Goal: Task Accomplishment & Management: Use online tool/utility

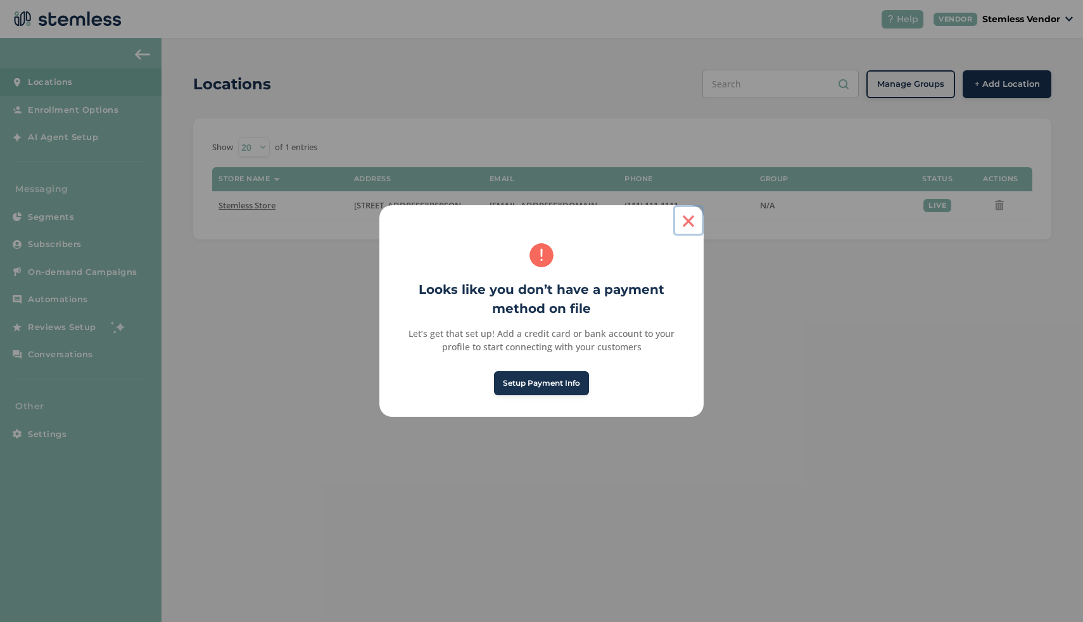
click at [687, 223] on button "×" at bounding box center [688, 220] width 30 height 30
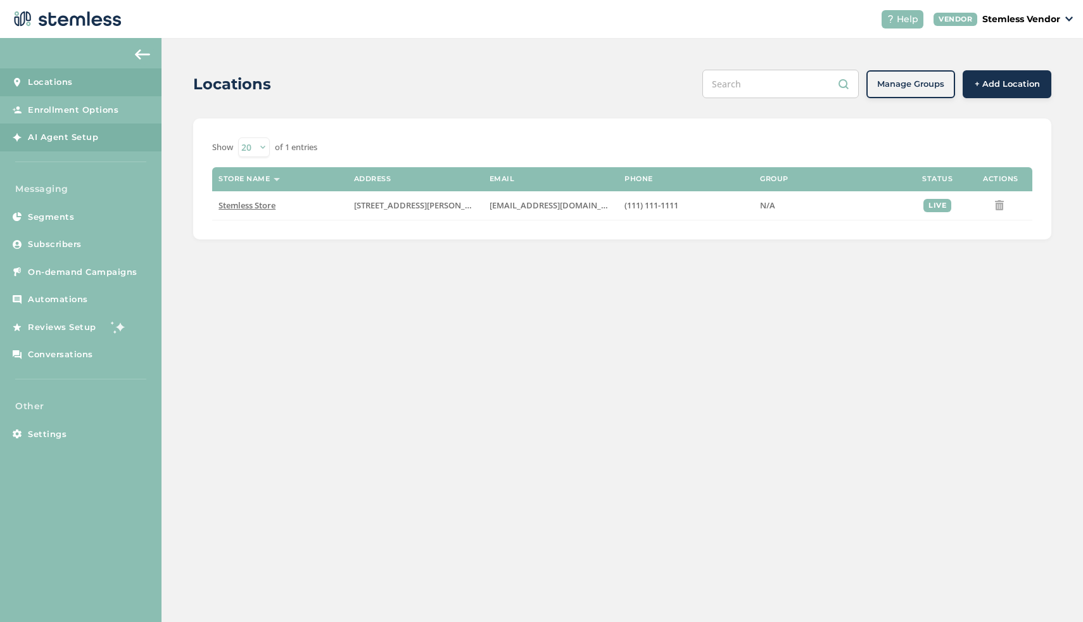
click at [96, 140] on span "AI Agent Setup" at bounding box center [63, 137] width 70 height 13
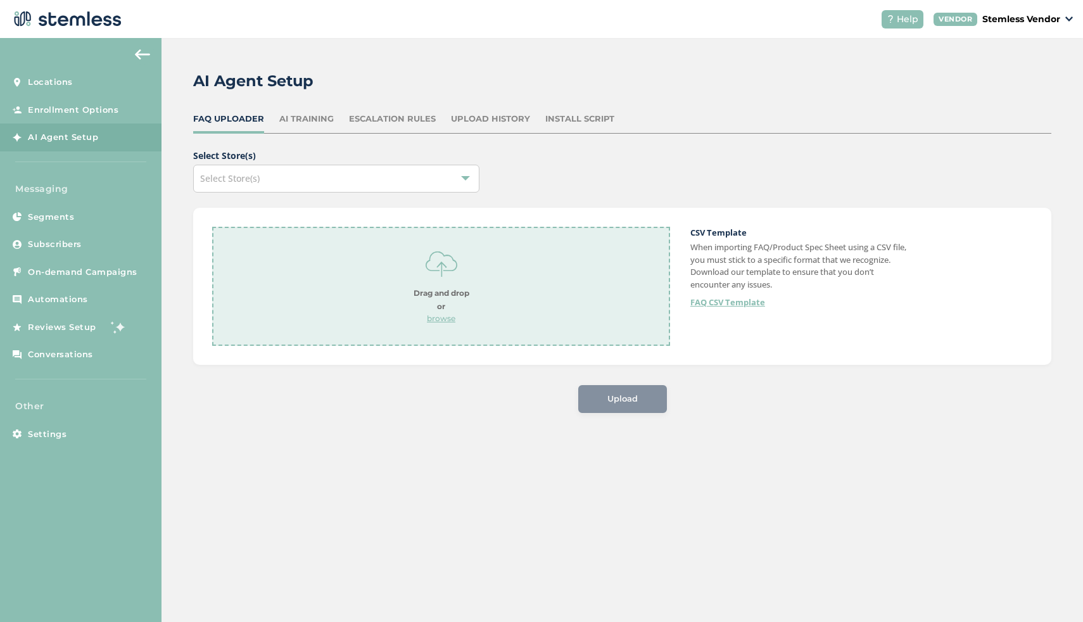
click at [561, 117] on div "Install Script" at bounding box center [579, 119] width 69 height 13
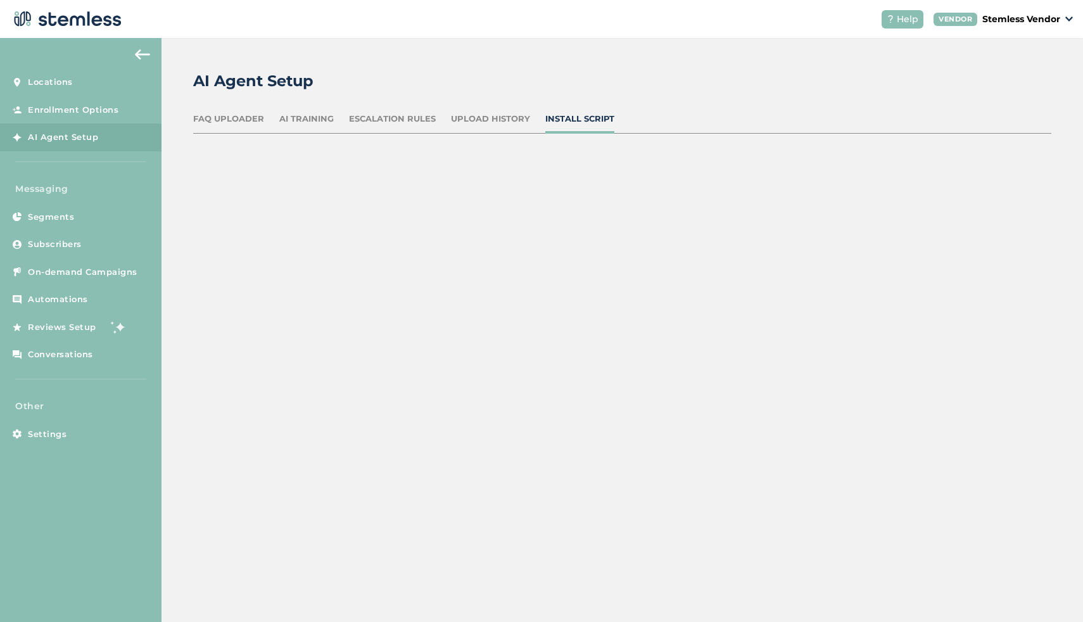
click at [333, 167] on div "Select Store(s)" at bounding box center [336, 179] width 286 height 28
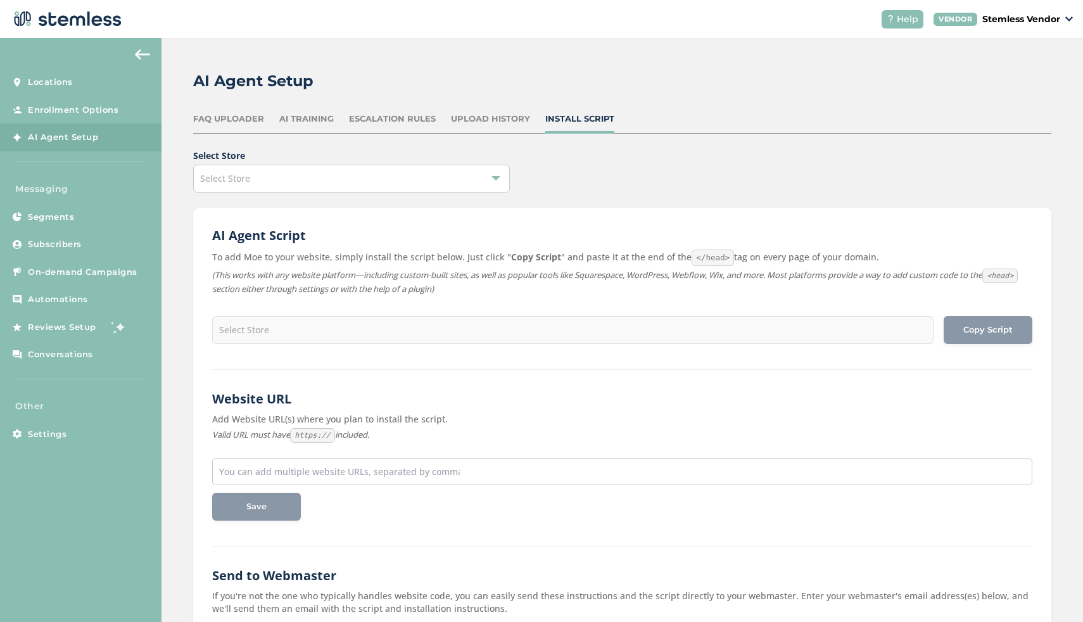
click at [328, 172] on div "Select Store" at bounding box center [351, 179] width 317 height 28
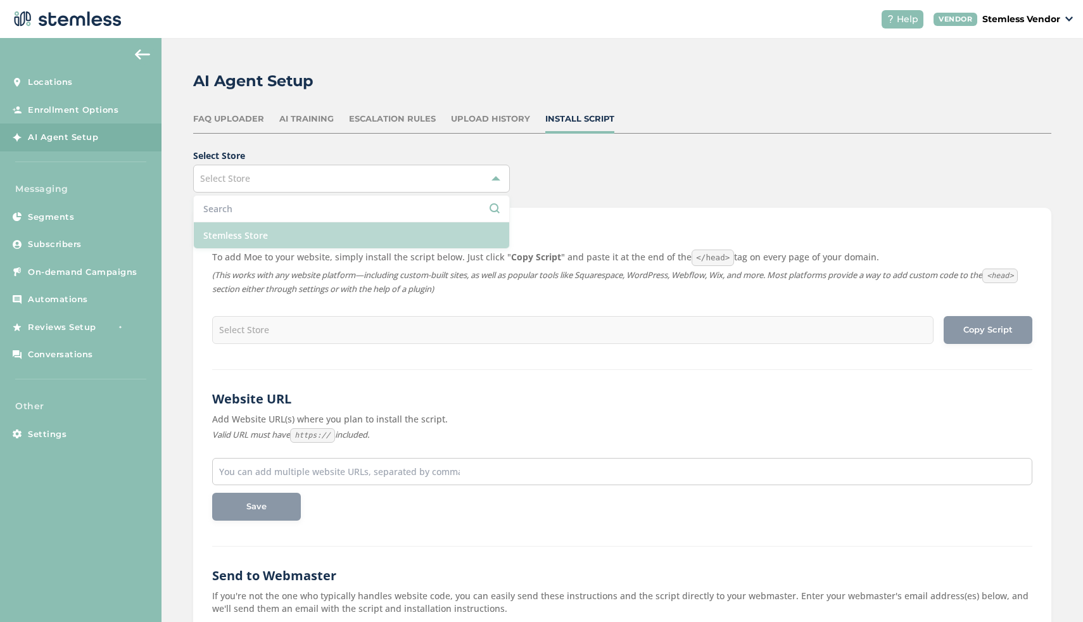
click at [291, 245] on li "Stemless Store" at bounding box center [351, 235] width 315 height 26
type input "<script src="https://stemless.co/stmls_widget.iife.js?key=eyJ0eXAiOiJKV1QiLCJhb…"
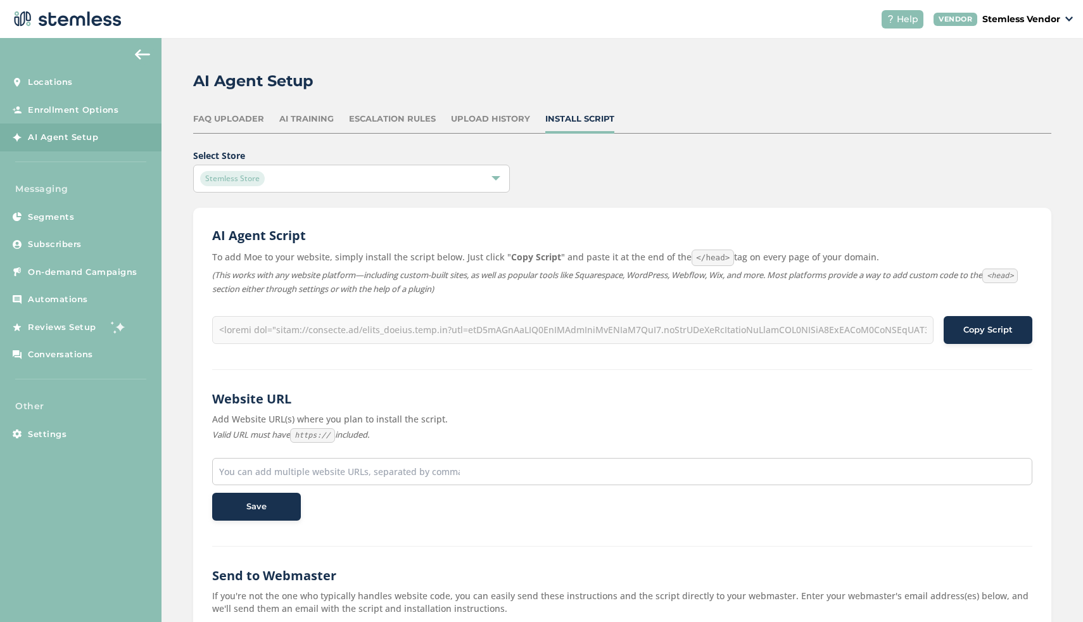
click at [949, 330] on button "Copy Script" at bounding box center [988, 330] width 89 height 28
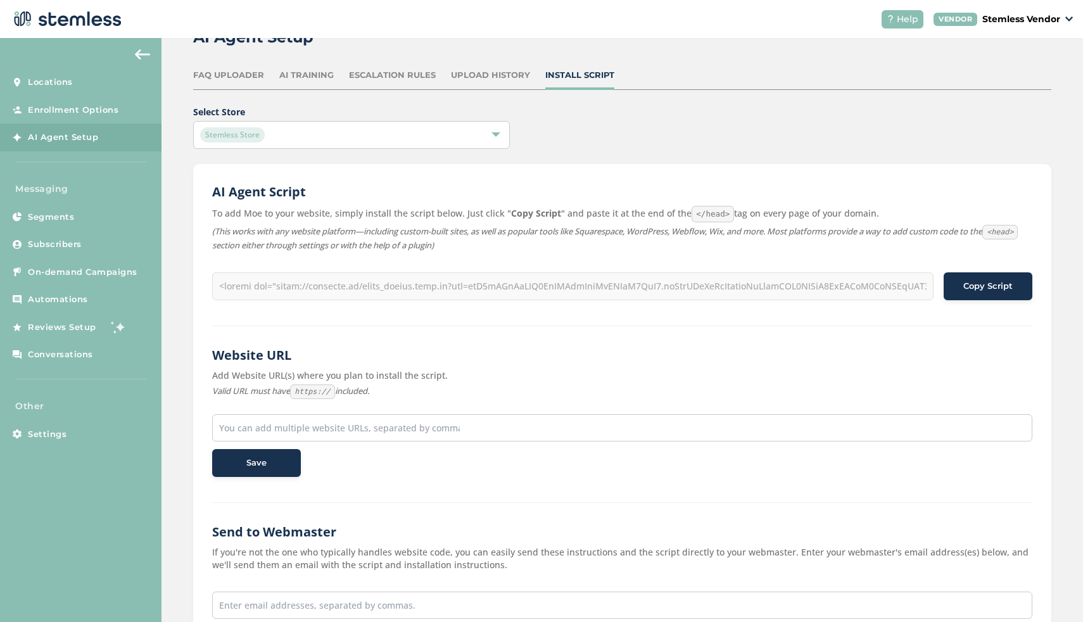
scroll to position [30, 0]
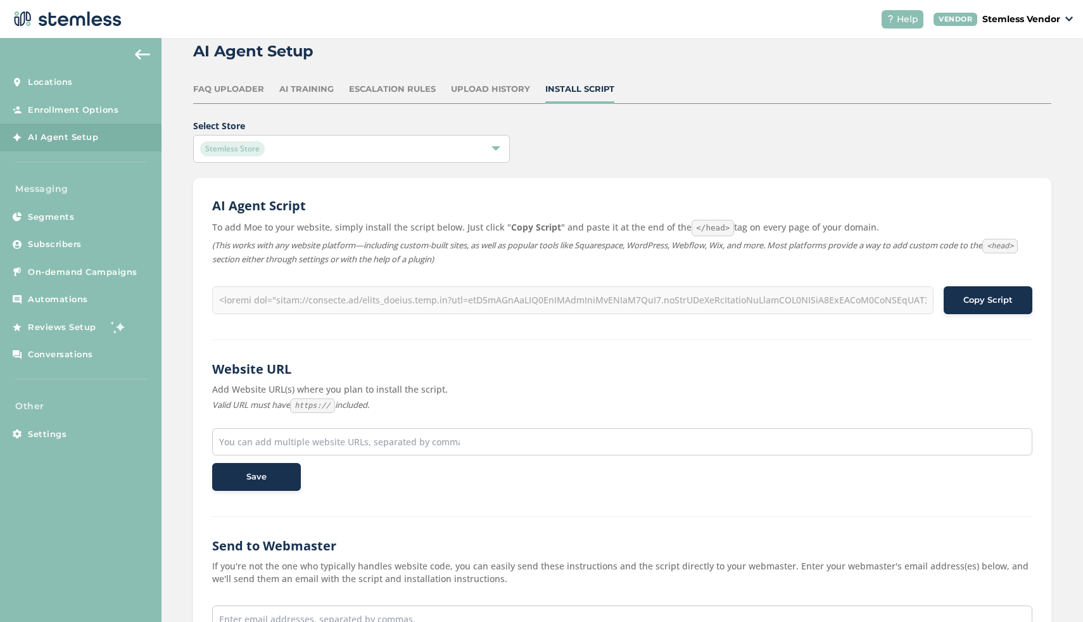
click at [299, 92] on div "AI Training" at bounding box center [306, 89] width 54 height 13
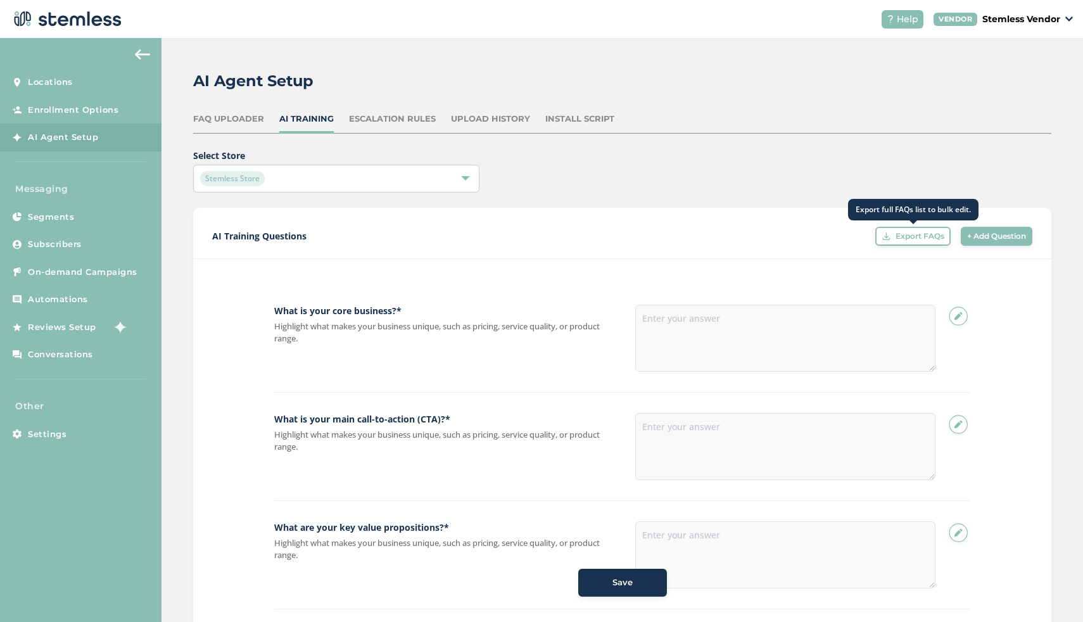
click at [901, 239] on span "Export FAQs" at bounding box center [920, 236] width 49 height 11
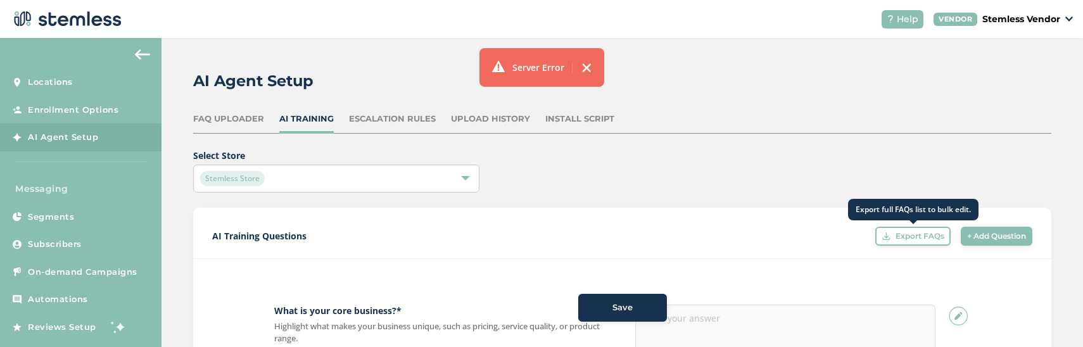
click at [912, 241] on span "Export FAQs" at bounding box center [920, 236] width 49 height 11
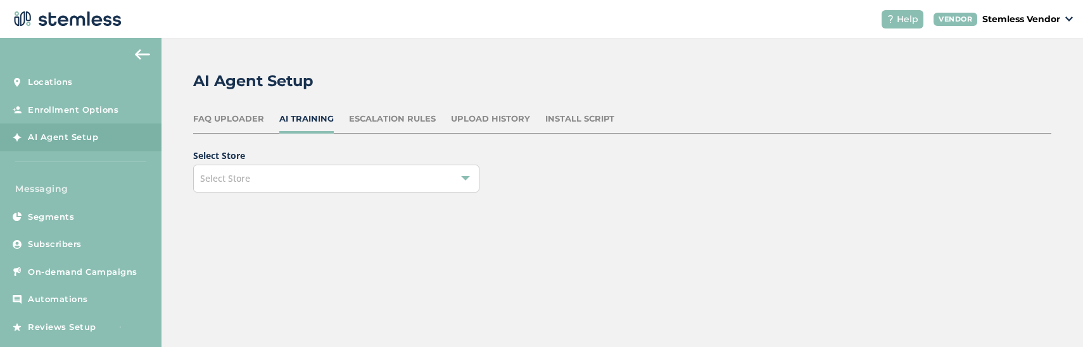
click at [315, 173] on div "Select Store" at bounding box center [336, 179] width 286 height 28
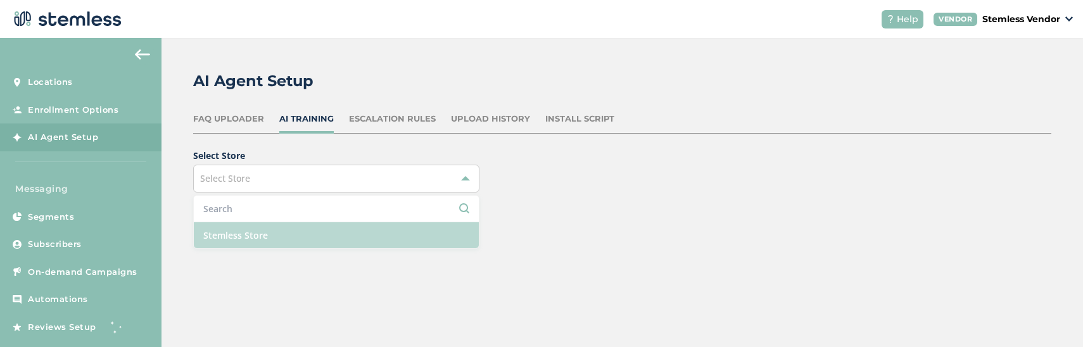
click at [279, 235] on li "Stemless Store" at bounding box center [336, 235] width 285 height 26
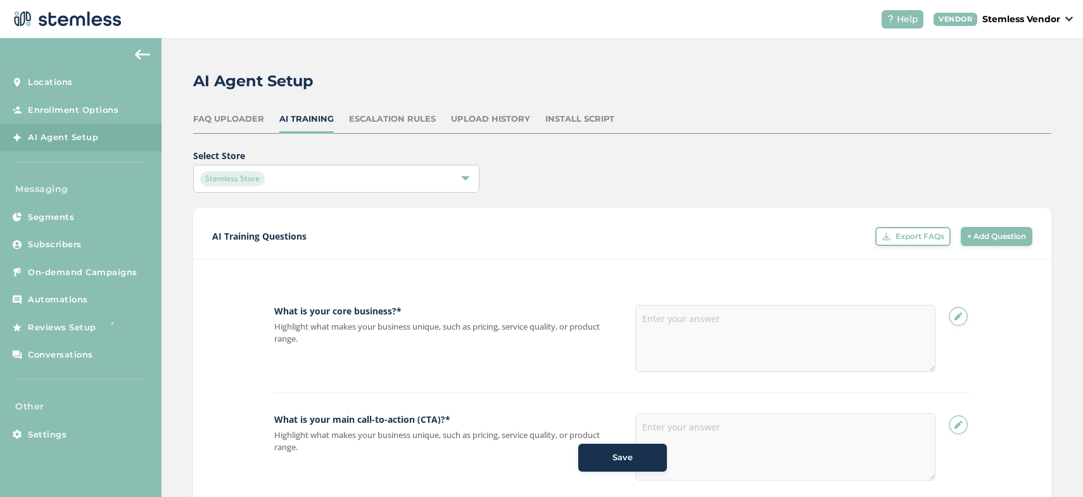
click at [582, 124] on div "Install Script" at bounding box center [579, 119] width 69 height 13
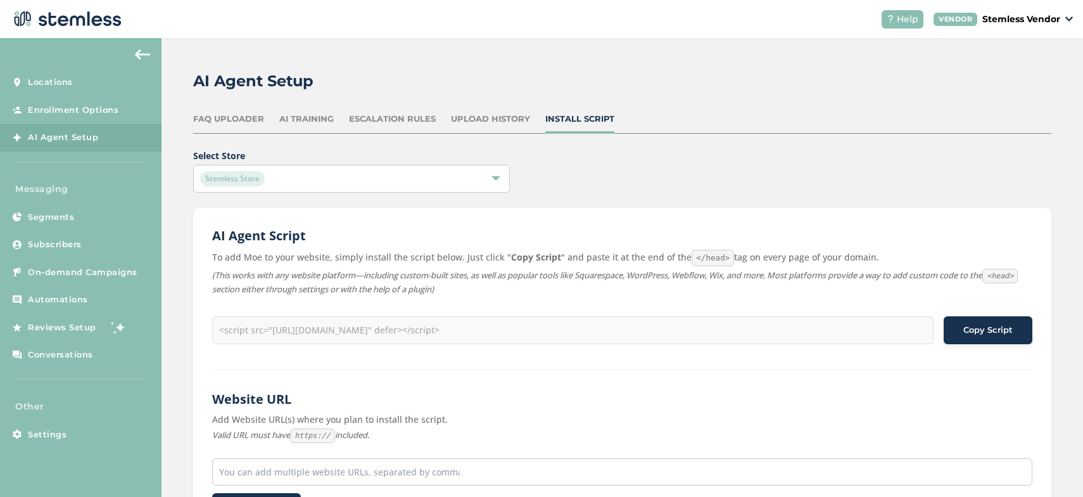
type input "<script src="https://stemless.co/moe.iife.js?key=eyJ0eXAiOiJKV1QiLCJhbGciOiJSUz…"
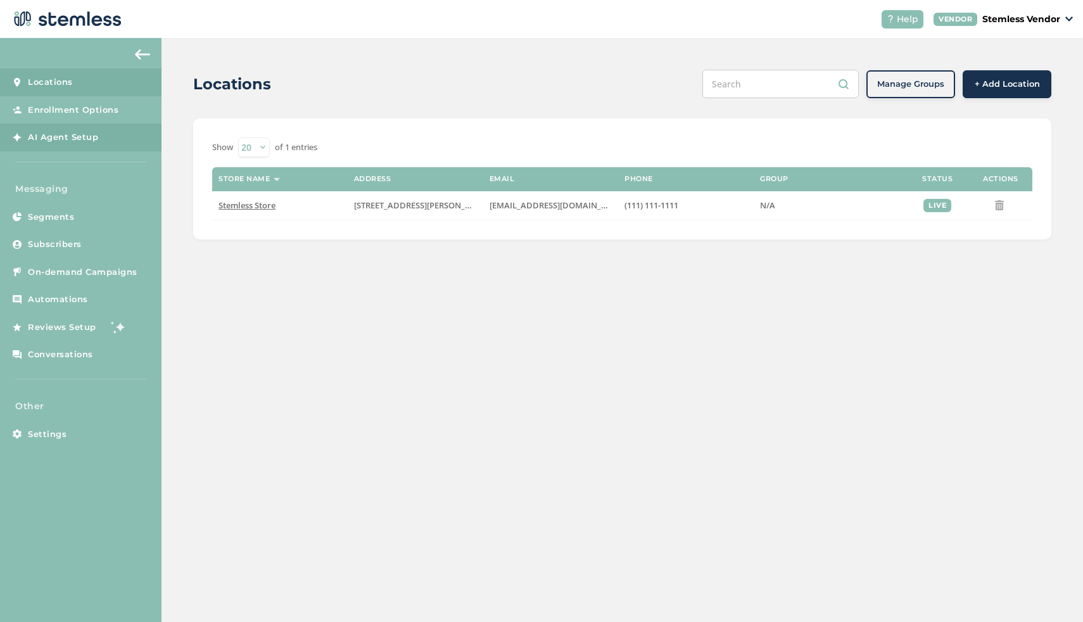
click at [108, 141] on link "AI Agent Setup" at bounding box center [81, 138] width 162 height 28
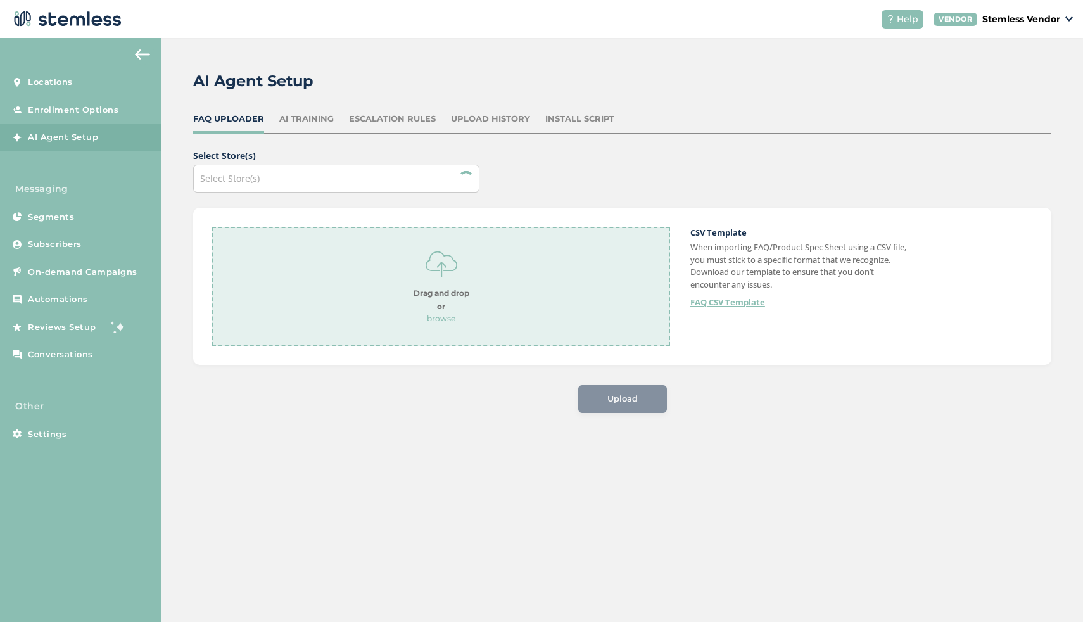
click at [573, 120] on div "Install Script" at bounding box center [579, 119] width 69 height 13
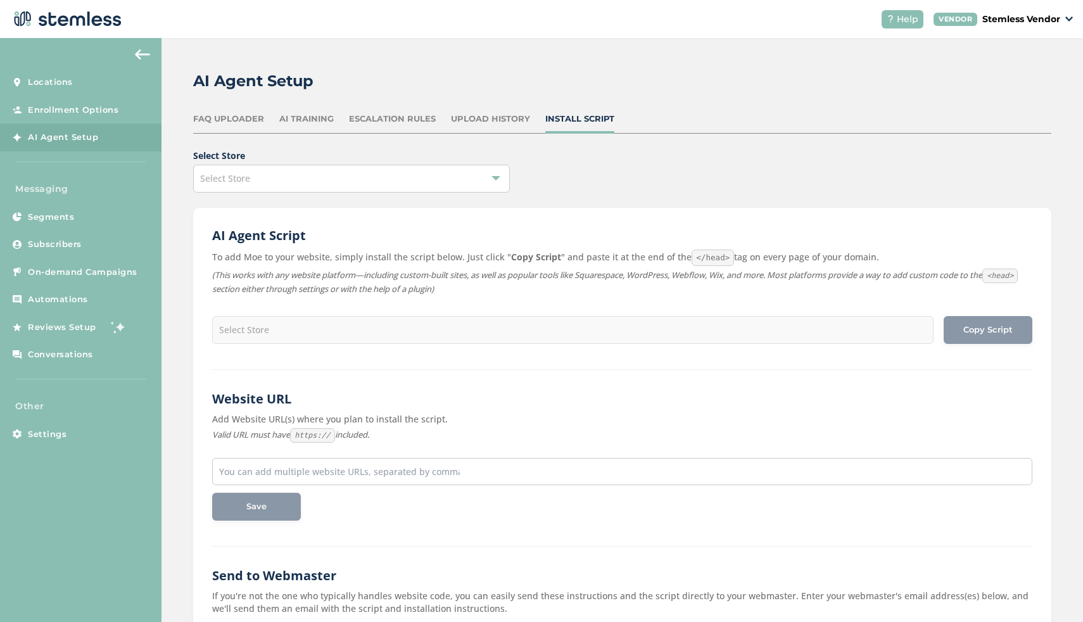
click at [313, 177] on div "Select Store" at bounding box center [351, 179] width 317 height 28
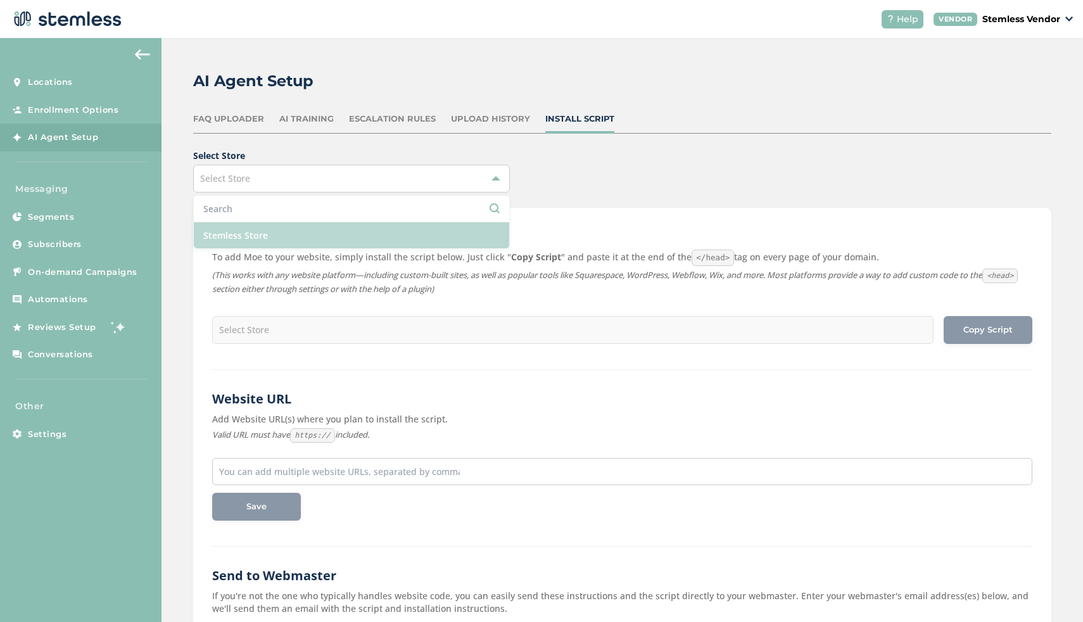
click at [275, 232] on li "Stemless Store" at bounding box center [351, 235] width 315 height 26
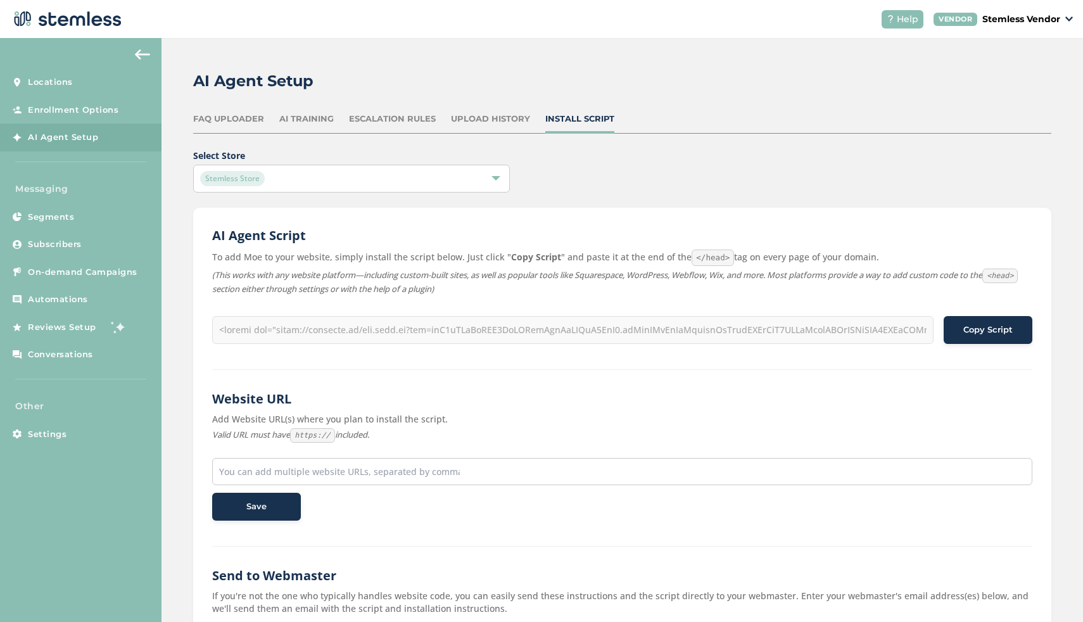
click at [980, 327] on span "Copy Script" at bounding box center [988, 330] width 49 height 13
click at [995, 337] on button "Copy Script" at bounding box center [988, 330] width 89 height 28
click at [405, 333] on div at bounding box center [573, 330] width 722 height 28
click at [444, 177] on div "Stemless Store" at bounding box center [345, 178] width 290 height 15
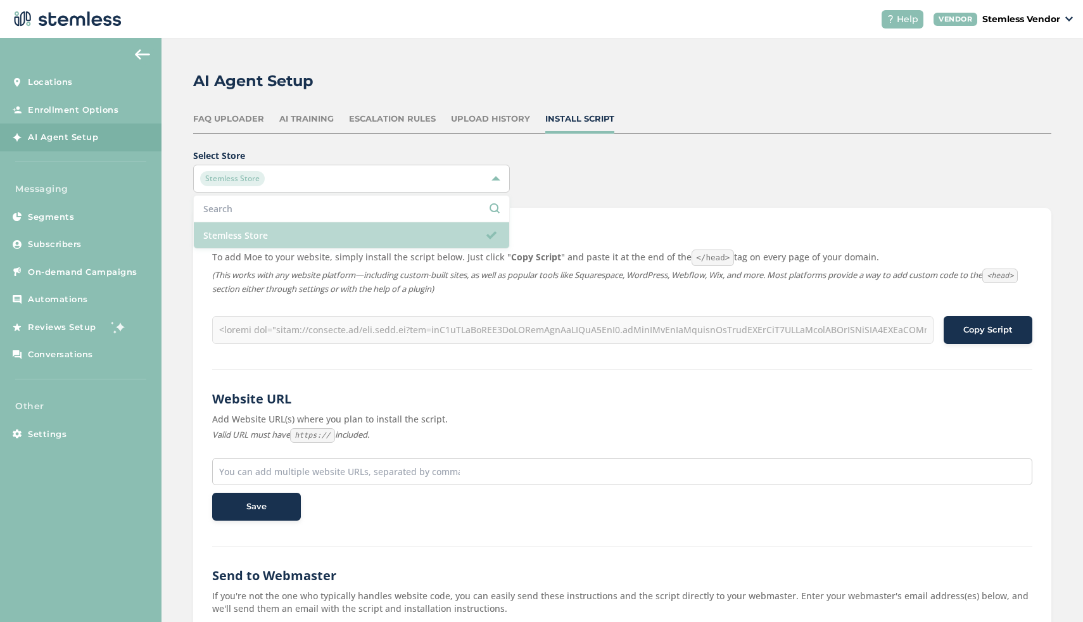
click at [382, 231] on li "Stemless Store" at bounding box center [351, 235] width 315 height 26
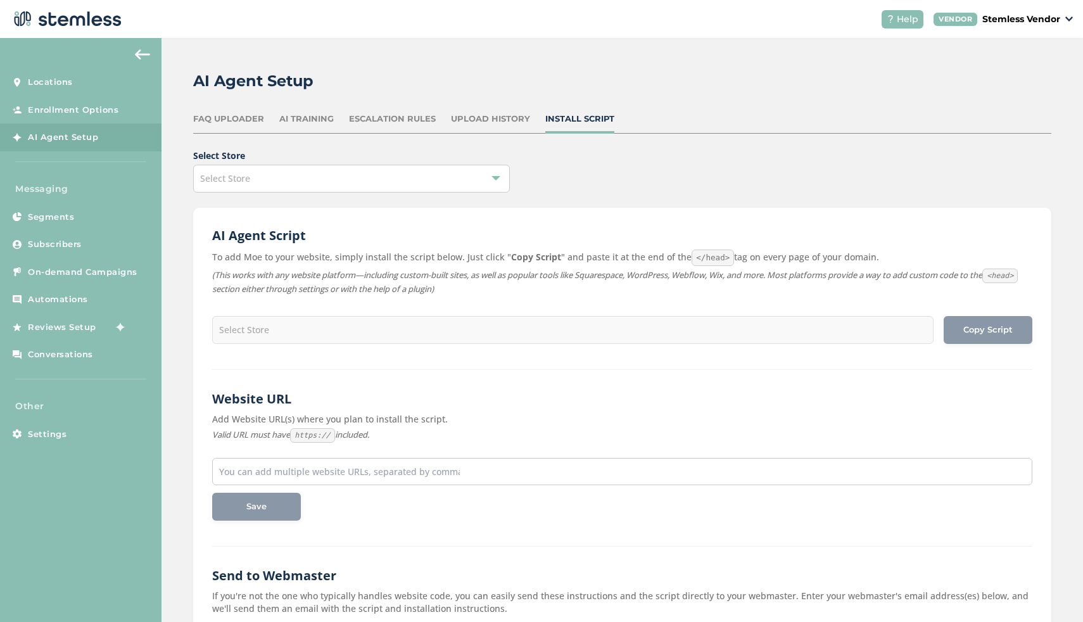
click at [405, 184] on div "Select Store" at bounding box center [351, 179] width 317 height 28
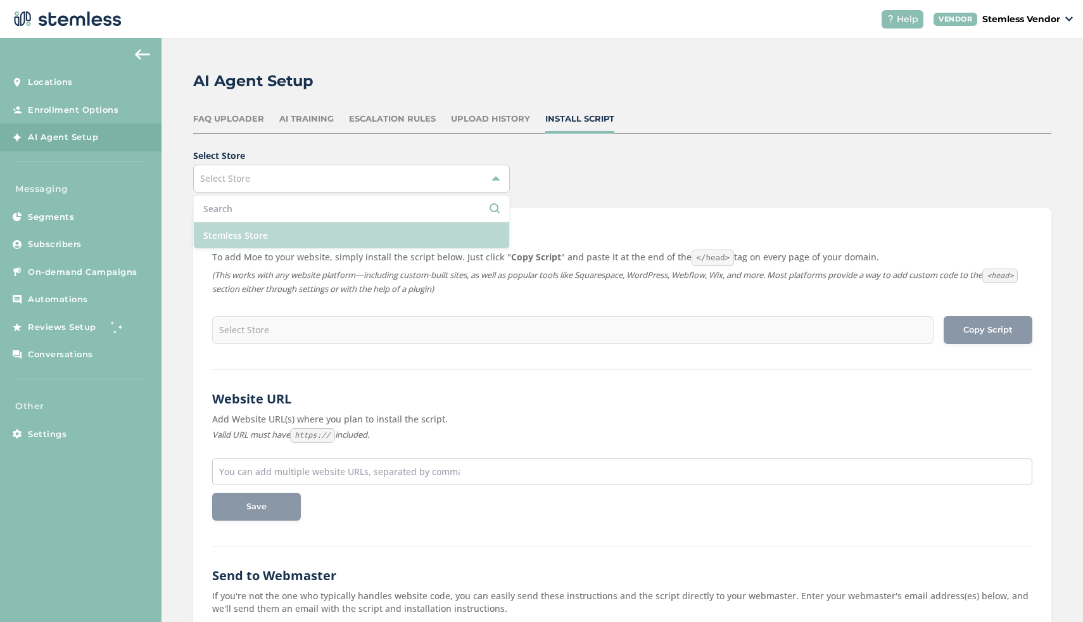
click at [364, 231] on li "Stemless Store" at bounding box center [351, 235] width 315 height 26
type input "<script src="https://stemless.co/moe.iife.js?key=eyJ0eXAiOiJKV1QiLCJhbGciOiJSUz…"
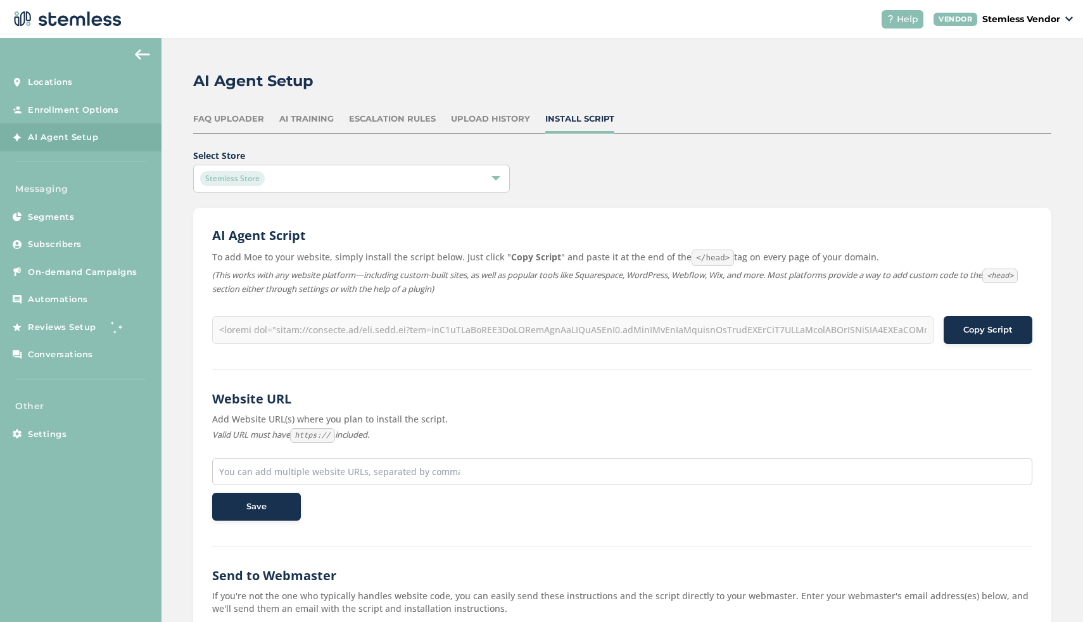
click at [278, 330] on div at bounding box center [573, 330] width 722 height 28
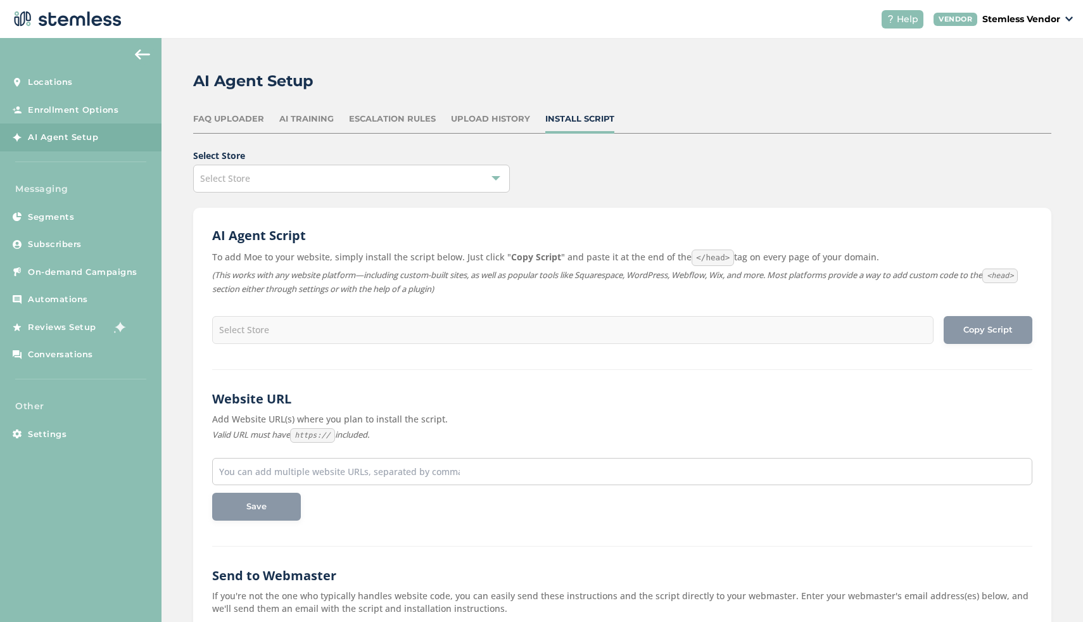
click at [378, 189] on div "Select Store" at bounding box center [351, 179] width 317 height 28
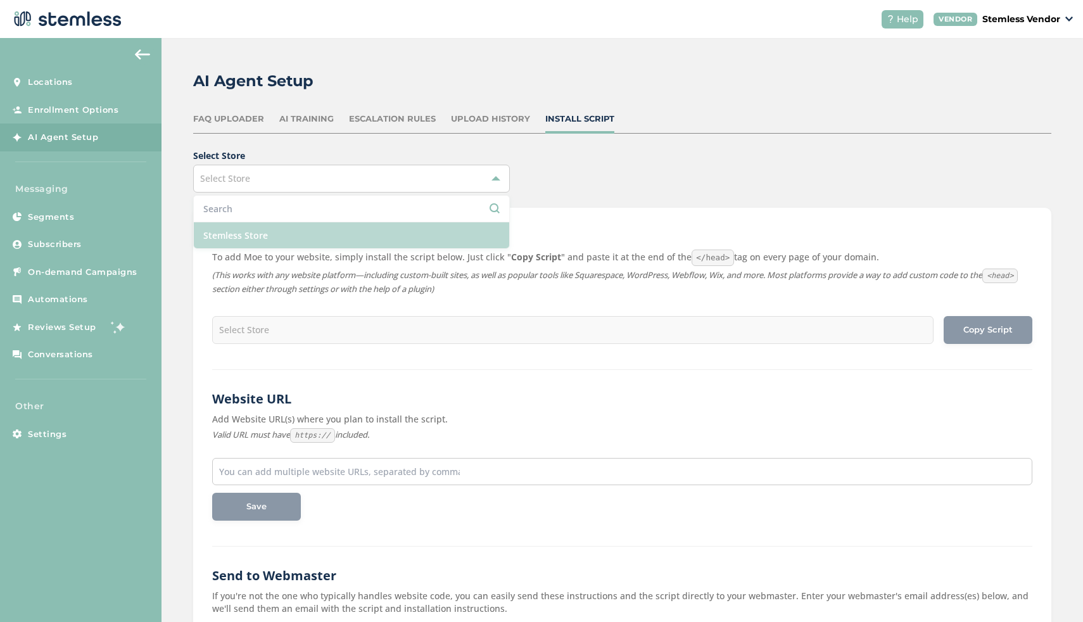
click at [319, 230] on li "Stemless Store" at bounding box center [351, 235] width 315 height 26
type input "<script src="[URL][DOMAIN_NAME].."
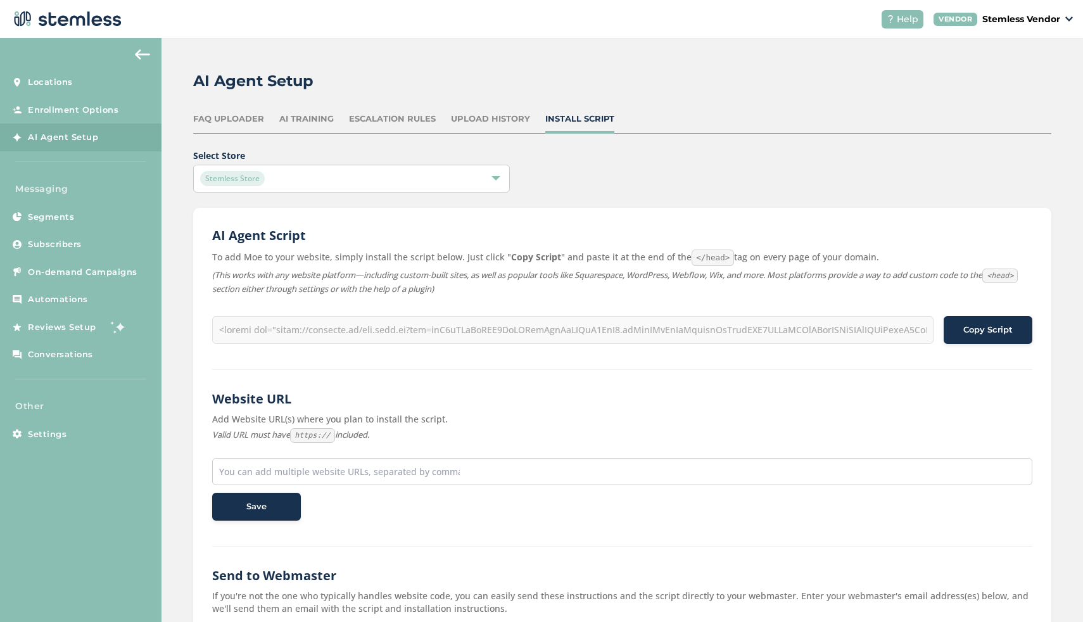
click at [746, 212] on div "AI Agent Script To add Moe to your website, simply install the script below. Ju…" at bounding box center [622, 538] width 858 height 660
